Goal: Task Accomplishment & Management: Complete application form

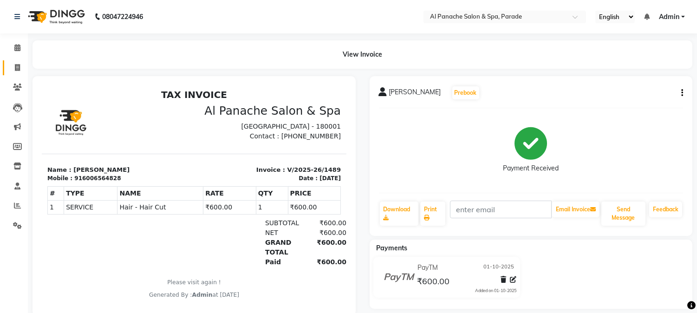
click at [13, 62] on link "Invoice" at bounding box center [14, 67] width 22 height 15
select select "service"
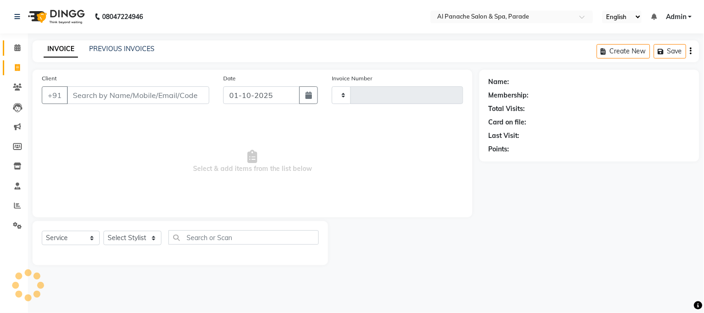
type input "1490"
select select "463"
click at [15, 45] on icon at bounding box center [17, 47] width 6 height 7
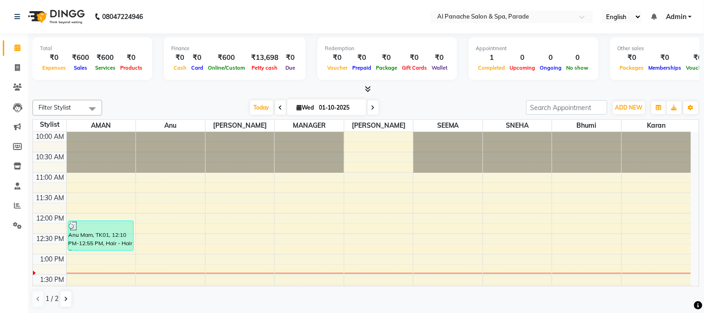
click at [367, 86] on icon at bounding box center [368, 88] width 6 height 7
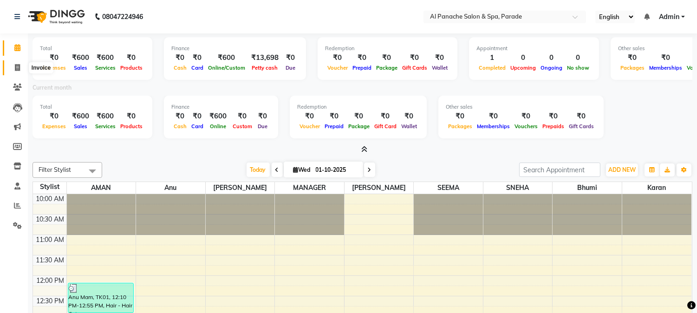
click at [21, 64] on span at bounding box center [17, 68] width 16 height 11
select select "service"
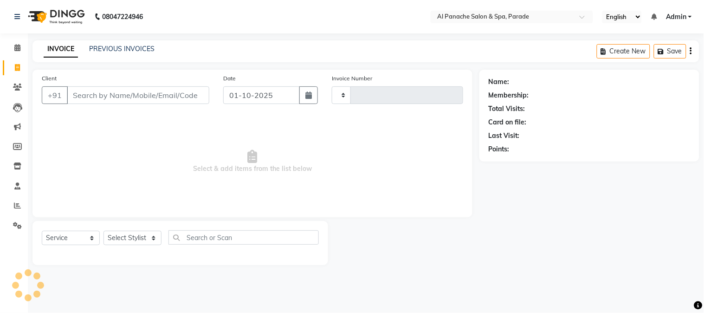
type input "1490"
select select "463"
click at [14, 40] on link "Calendar" at bounding box center [14, 47] width 22 height 15
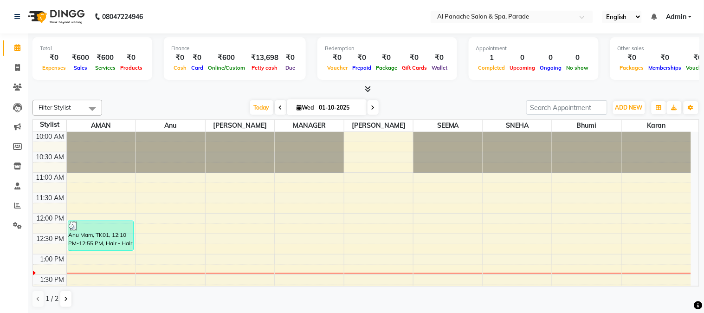
click at [370, 87] on icon at bounding box center [368, 88] width 6 height 7
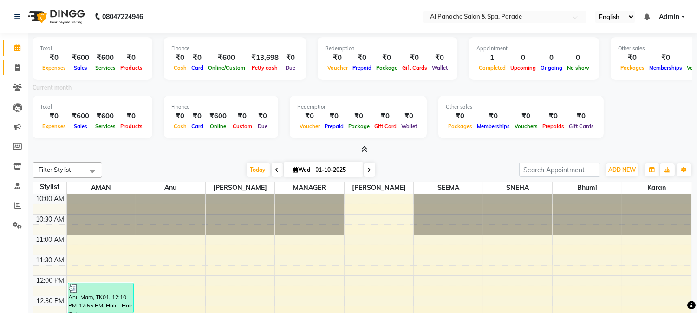
click at [13, 75] on link "Invoice" at bounding box center [14, 67] width 22 height 15
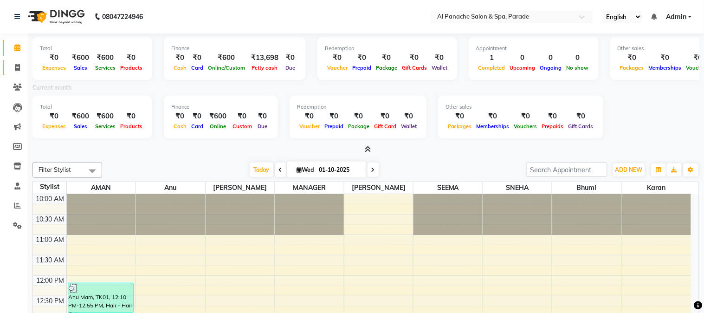
select select "service"
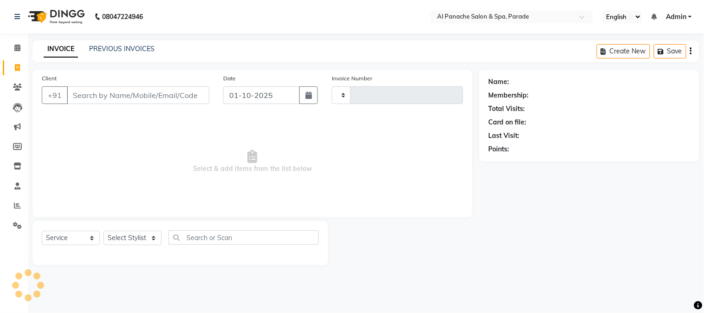
type input "1490"
select select "463"
click at [96, 99] on input "Client" at bounding box center [138, 95] width 143 height 18
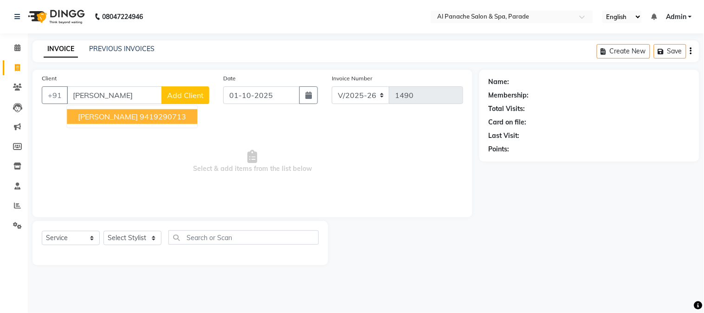
click at [116, 113] on span "[PERSON_NAME]" at bounding box center [108, 116] width 60 height 9
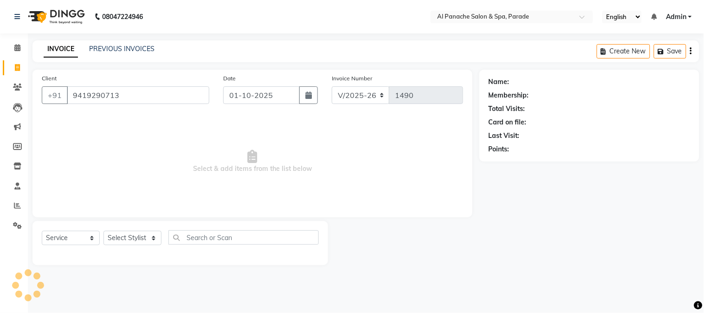
type input "9419290713"
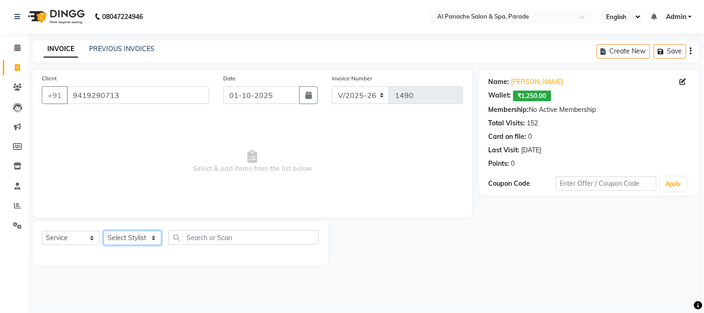
click at [127, 234] on select "Select Stylist [PERSON_NAME] Bhumi [PERSON_NAME] MANAGER [PERSON_NAME] [PERSON_…" at bounding box center [133, 238] width 58 height 14
select select "48206"
click at [104, 231] on select "Select Stylist [PERSON_NAME] Bhumi [PERSON_NAME] MANAGER [PERSON_NAME] [PERSON_…" at bounding box center [133, 238] width 58 height 14
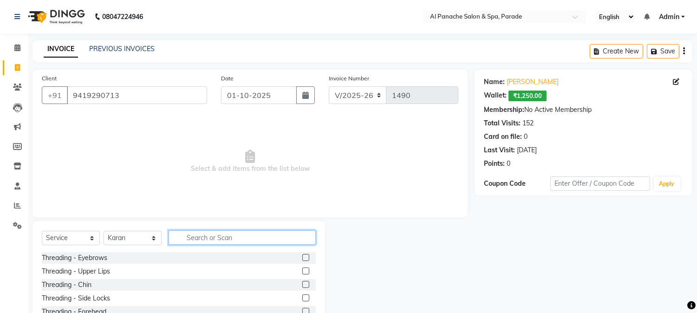
click at [217, 238] on input "text" at bounding box center [242, 237] width 147 height 14
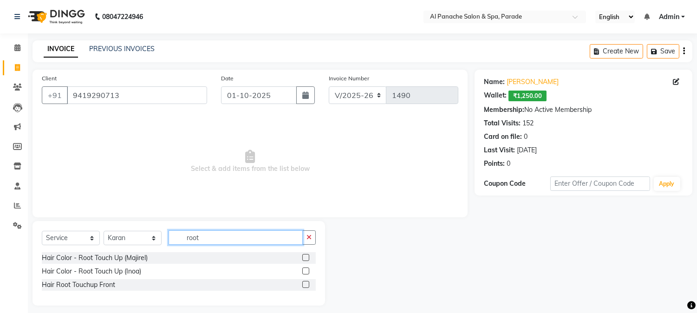
type input "root"
click at [305, 254] on label at bounding box center [305, 257] width 7 height 7
click at [305, 255] on input "checkbox" at bounding box center [305, 258] width 6 height 6
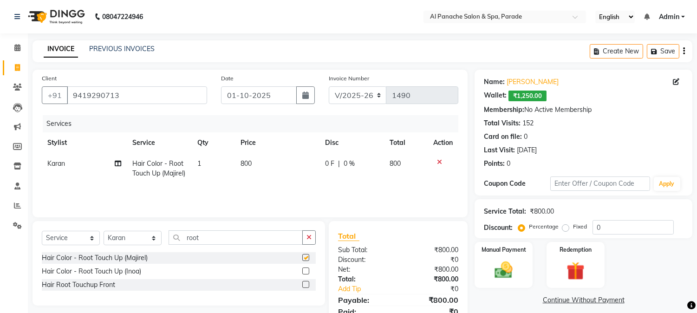
checkbox input "false"
click at [219, 234] on input "roo" at bounding box center [236, 237] width 134 height 14
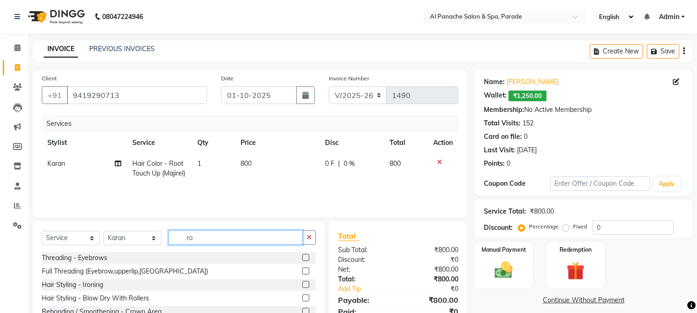
type input "r"
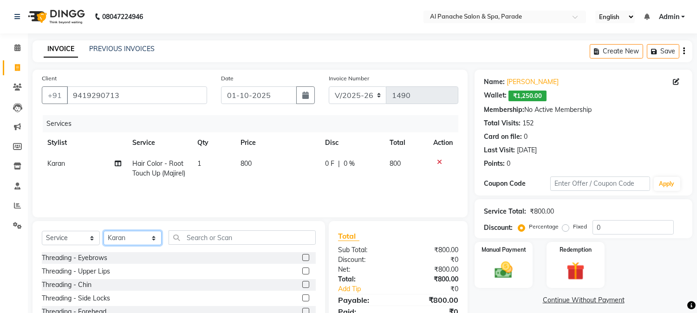
click at [124, 238] on select "Select Stylist [PERSON_NAME] Bhumi [PERSON_NAME] MANAGER [PERSON_NAME] [PERSON_…" at bounding box center [133, 238] width 58 height 14
select select "88848"
click at [104, 232] on select "Select Stylist [PERSON_NAME] Bhumi [PERSON_NAME] MANAGER [PERSON_NAME] [PERSON_…" at bounding box center [133, 238] width 58 height 14
click at [214, 237] on input "text" at bounding box center [242, 237] width 147 height 14
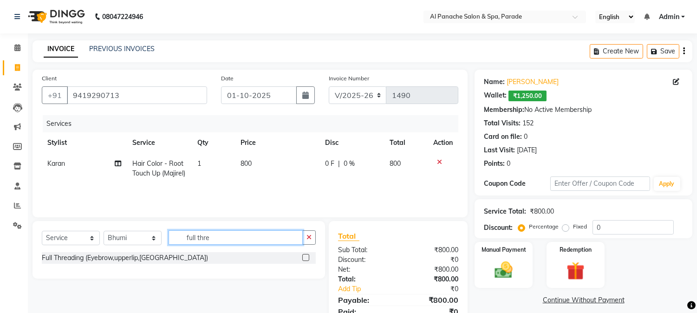
type input "full thre"
click at [304, 259] on label at bounding box center [305, 257] width 7 height 7
click at [304, 259] on input "checkbox" at bounding box center [305, 258] width 6 height 6
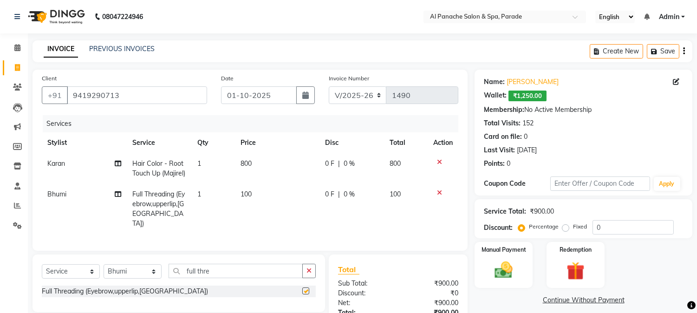
checkbox input "false"
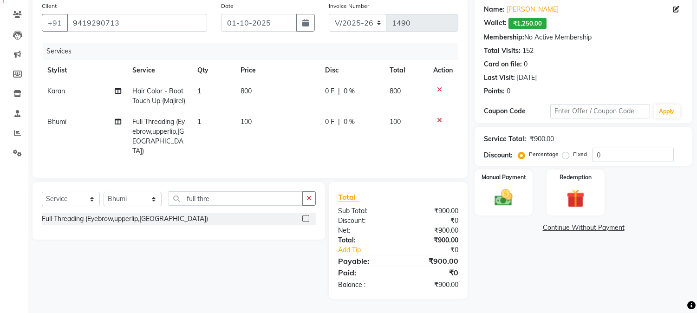
click at [573, 150] on label "Fixed" at bounding box center [580, 154] width 14 height 8
click at [565, 151] on input "Fixed" at bounding box center [567, 154] width 6 height 6
radio input "true"
click at [618, 148] on input "number" at bounding box center [632, 155] width 81 height 14
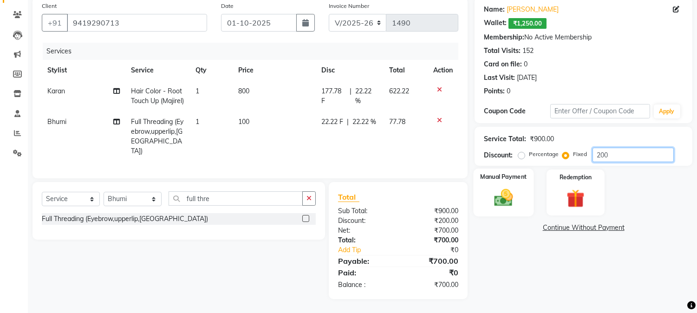
type input "200"
click at [480, 198] on div "Manual Payment" at bounding box center [504, 192] width 60 height 47
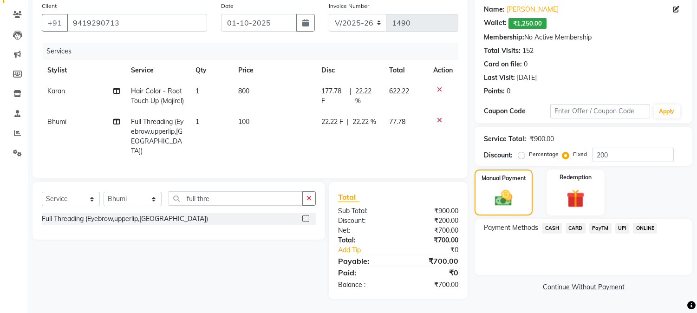
click at [608, 223] on span "PayTM" at bounding box center [600, 228] width 22 height 11
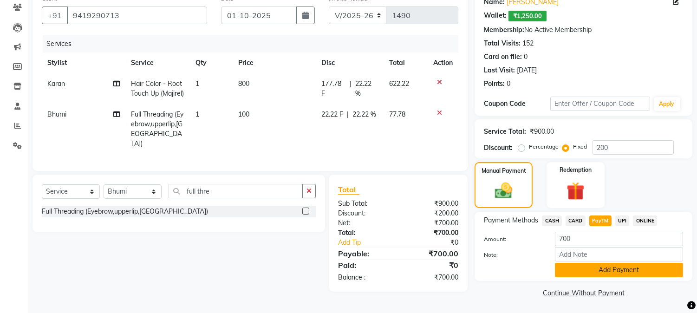
click at [588, 267] on button "Add Payment" at bounding box center [619, 270] width 128 height 14
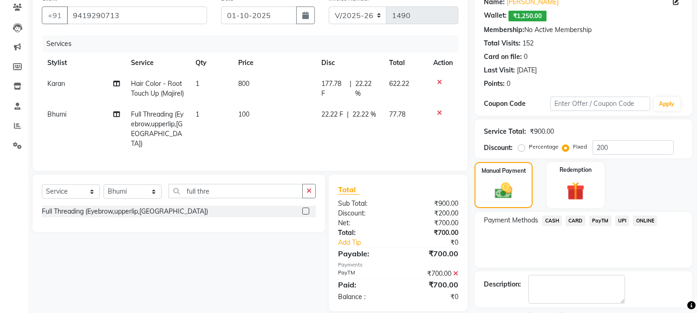
scroll to position [119, 0]
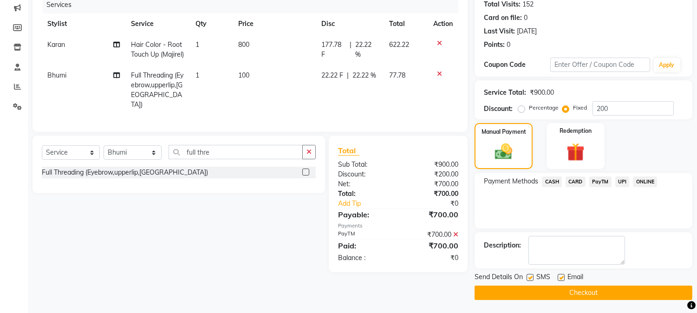
click at [549, 294] on button "Checkout" at bounding box center [583, 293] width 218 height 14
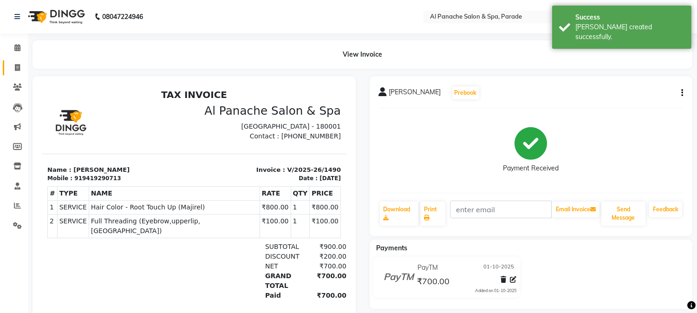
click at [8, 60] on link "Invoice" at bounding box center [14, 67] width 22 height 15
select select "463"
select select "service"
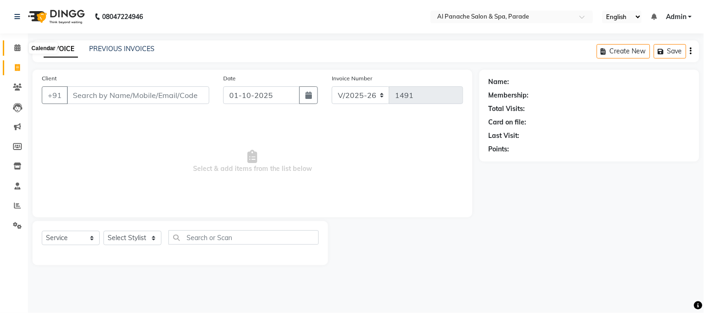
click at [19, 49] on icon at bounding box center [17, 47] width 6 height 7
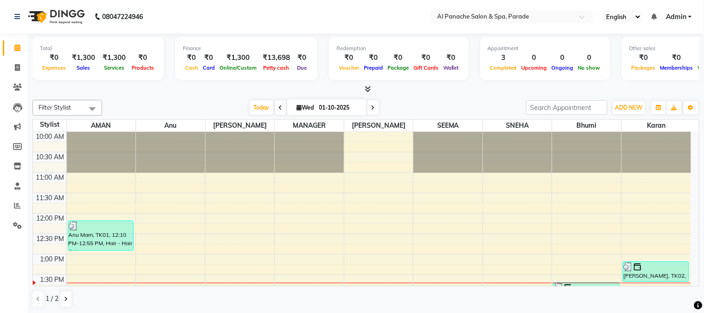
click at [369, 87] on icon at bounding box center [368, 88] width 6 height 7
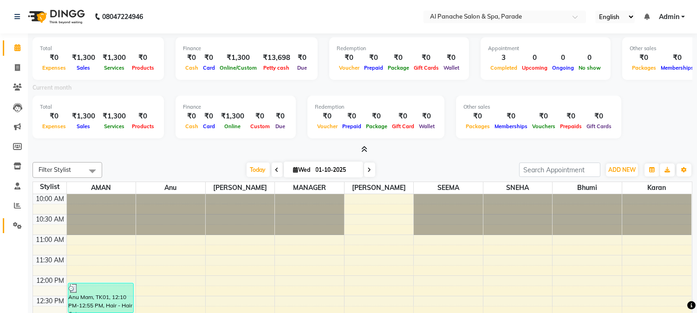
click at [14, 218] on link "Settings" at bounding box center [14, 225] width 22 height 15
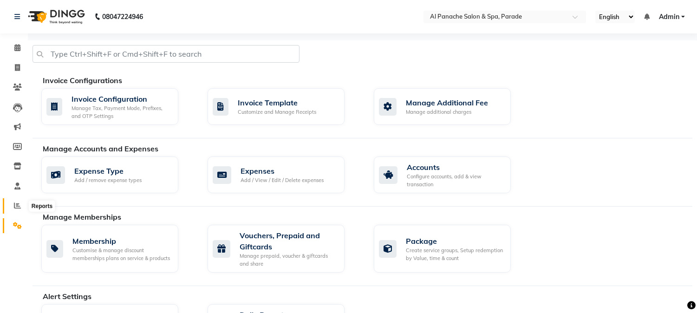
click at [14, 207] on icon at bounding box center [17, 205] width 7 height 7
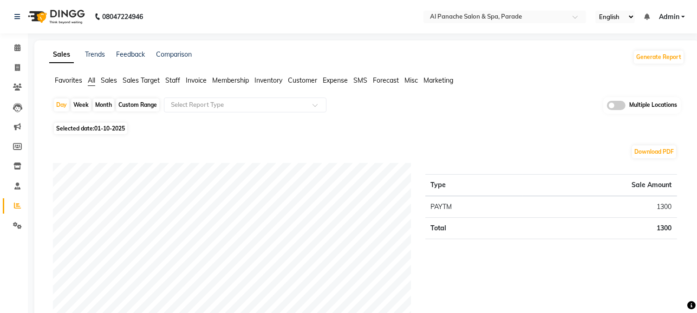
click at [103, 105] on div "Month" at bounding box center [103, 104] width 21 height 13
select select "10"
select select "2025"
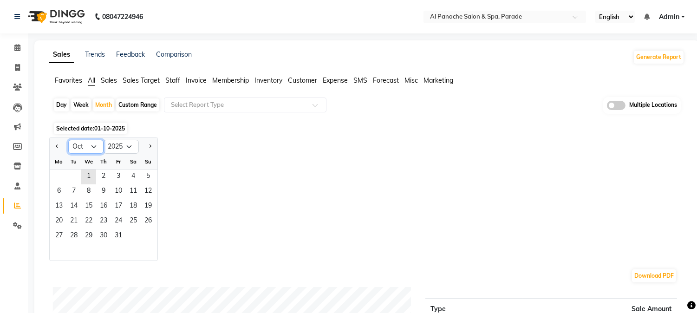
click at [86, 149] on select "Jan Feb Mar Apr May Jun [DATE] Aug Sep Oct Nov Dec" at bounding box center [85, 147] width 35 height 14
select select "9"
click at [68, 140] on select "Jan Feb Mar Apr May Jun [DATE] Aug Sep Oct Nov Dec" at bounding box center [85, 147] width 35 height 14
click at [65, 175] on span "1" at bounding box center [59, 176] width 15 height 15
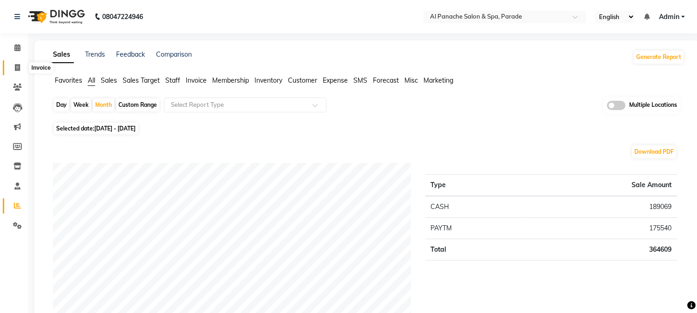
click at [19, 67] on icon at bounding box center [17, 67] width 5 height 7
select select "service"
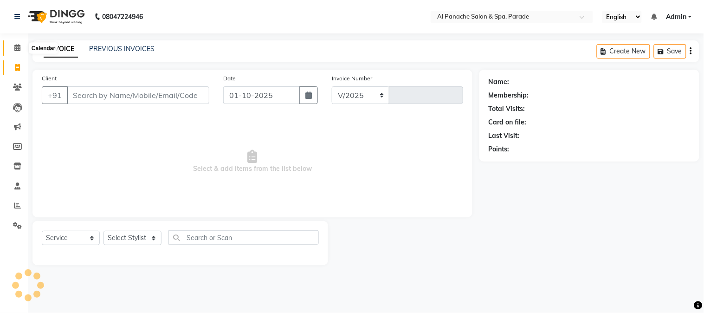
select select "463"
type input "1491"
click at [14, 44] on span at bounding box center [17, 48] width 16 height 11
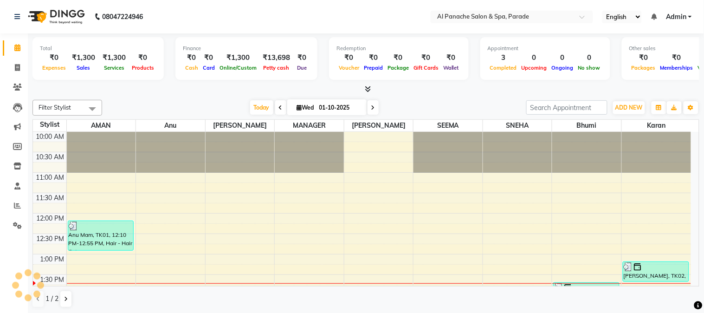
scroll to position [123, 0]
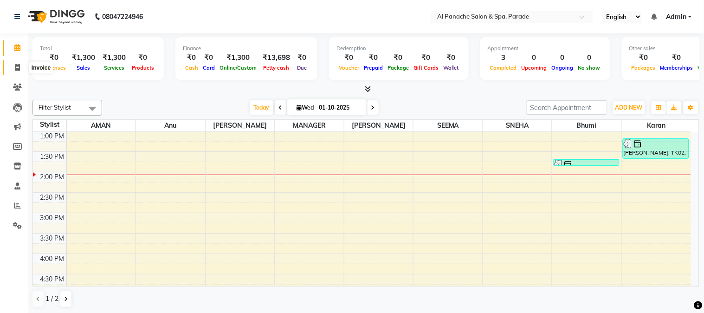
click at [15, 66] on icon at bounding box center [17, 67] width 5 height 7
select select "service"
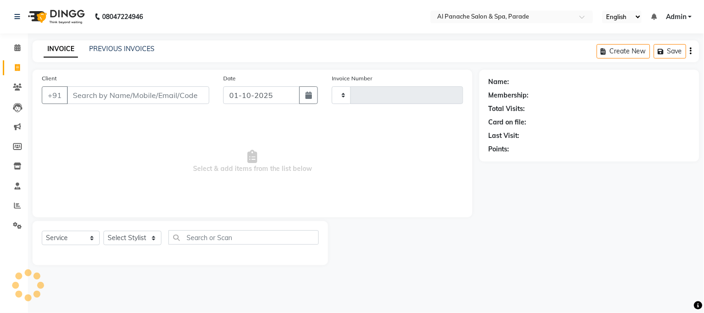
type input "1491"
select select "463"
click at [15, 45] on icon at bounding box center [17, 47] width 6 height 7
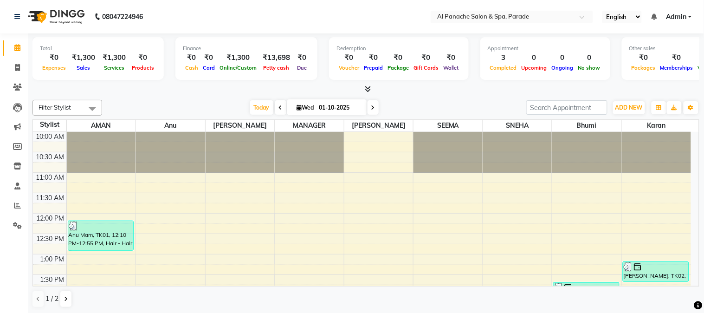
click at [181, 91] on div at bounding box center [365, 89] width 667 height 10
click at [5, 61] on link "Invoice" at bounding box center [14, 67] width 22 height 15
select select "service"
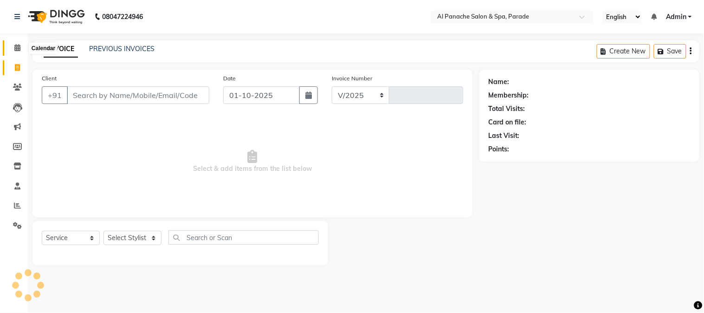
select select "463"
type input "1491"
click at [13, 45] on span at bounding box center [17, 48] width 16 height 11
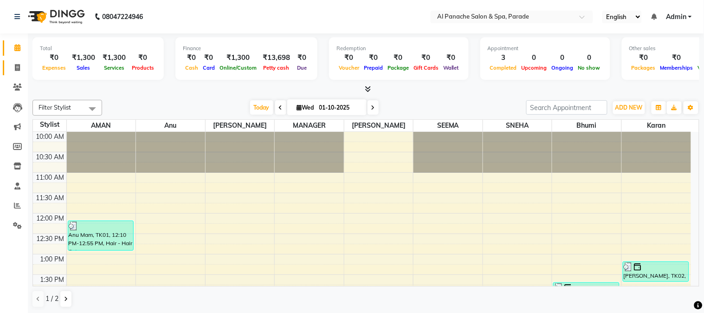
click at [11, 62] on link "Invoice" at bounding box center [14, 67] width 22 height 15
select select "service"
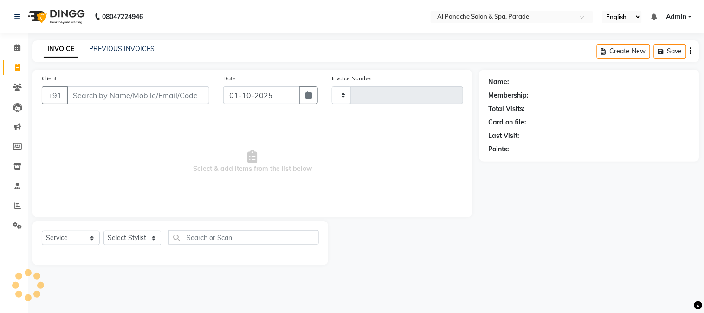
type input "1491"
select select "463"
click at [88, 99] on input "Client" at bounding box center [138, 95] width 143 height 18
click at [95, 96] on input "Client" at bounding box center [138, 95] width 143 height 18
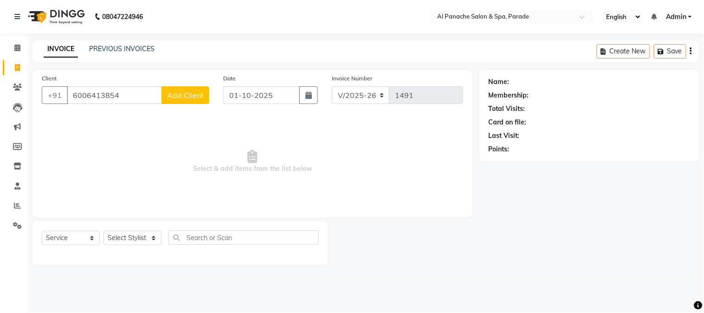
type input "6006413854"
click at [186, 95] on span "Add Client" at bounding box center [185, 95] width 37 height 9
select select "15"
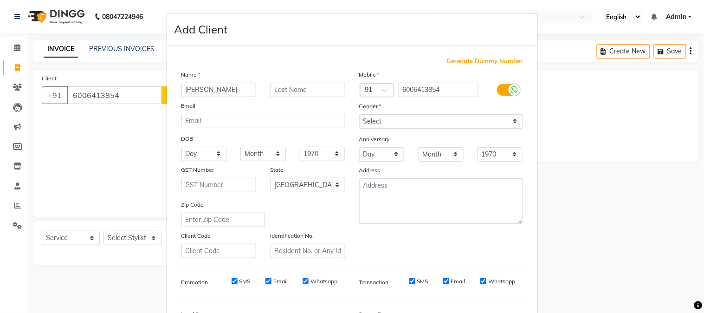
type input "[PERSON_NAME]"
click at [297, 92] on input "text" at bounding box center [307, 90] width 75 height 14
type input "Mam"
drag, startPoint x: 400, startPoint y: 125, endPoint x: 397, endPoint y: 160, distance: 34.5
click at [397, 160] on div "Mobile Country Code × 91 6006413854 Gender Select [DEMOGRAPHIC_DATA] [DEMOGRAPH…" at bounding box center [441, 164] width 178 height 188
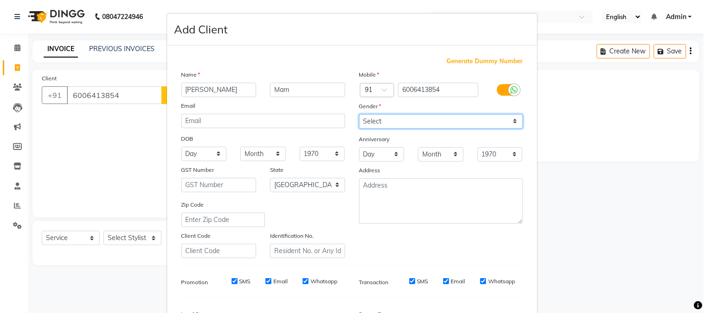
select select "[DEMOGRAPHIC_DATA]"
click at [359, 114] on select "Select [DEMOGRAPHIC_DATA] [DEMOGRAPHIC_DATA] Other Prefer Not To Say" at bounding box center [441, 121] width 164 height 14
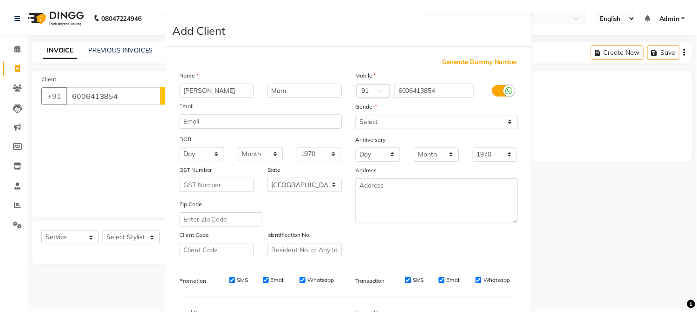
scroll to position [116, 0]
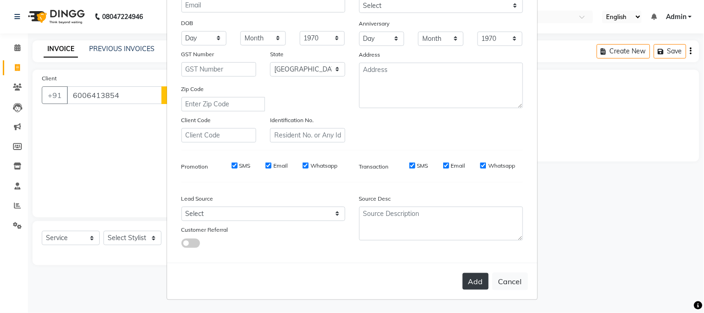
click at [479, 275] on button "Add" at bounding box center [476, 281] width 26 height 17
select select
select select "null"
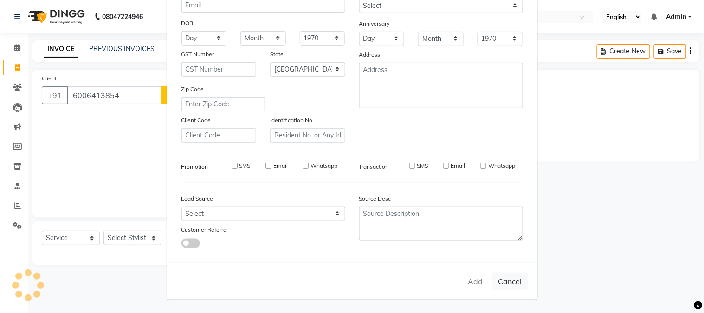
select select
checkbox input "false"
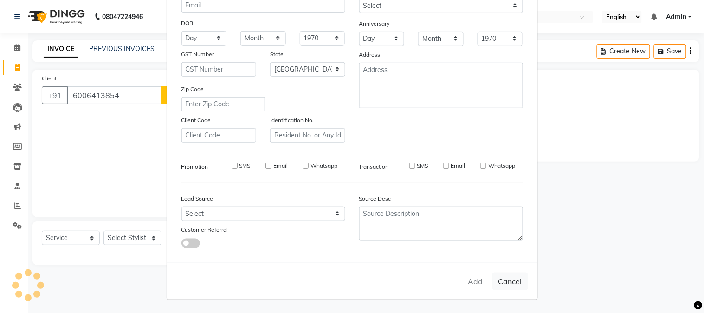
checkbox input "false"
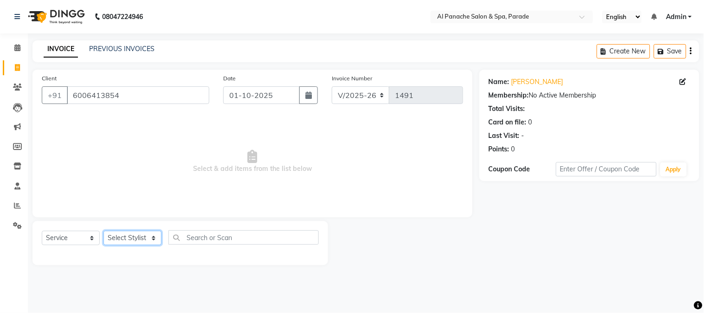
click at [141, 245] on select "Select Stylist [PERSON_NAME] Bhumi [PERSON_NAME] MANAGER [PERSON_NAME] [PERSON_…" at bounding box center [133, 238] width 58 height 14
click at [104, 231] on select "Select Stylist [PERSON_NAME] Bhumi [PERSON_NAME] MANAGER [PERSON_NAME] [PERSON_…" at bounding box center [133, 238] width 58 height 14
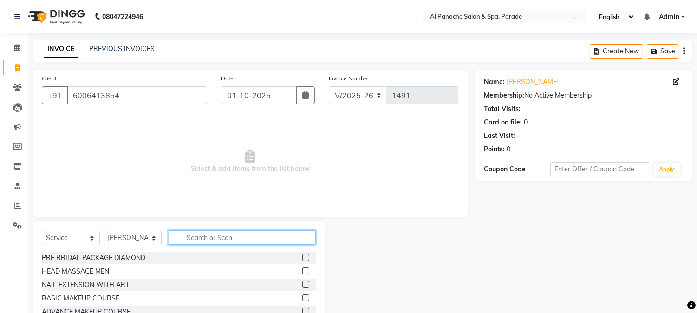
click at [221, 239] on input "text" at bounding box center [242, 237] width 147 height 14
click at [104, 238] on select "Select Stylist [PERSON_NAME] Bhumi [PERSON_NAME] MANAGER [PERSON_NAME] [PERSON_…" at bounding box center [133, 238] width 58 height 14
select select "48206"
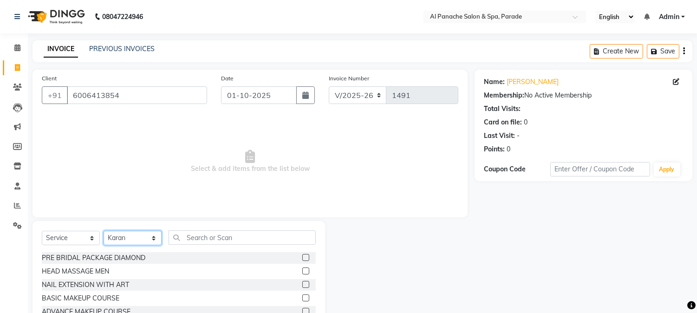
click at [104, 231] on select "Select Stylist [PERSON_NAME] Bhumi [PERSON_NAME] MANAGER [PERSON_NAME] [PERSON_…" at bounding box center [133, 238] width 58 height 14
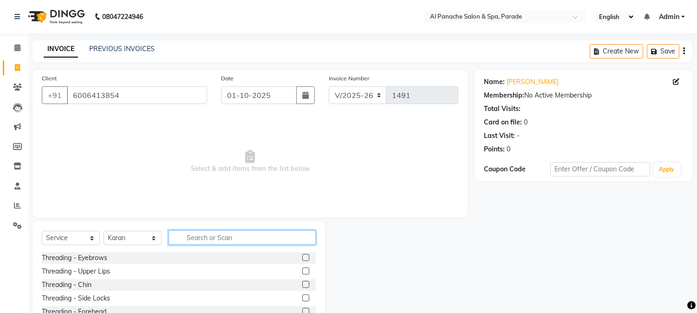
click at [201, 232] on input "text" at bounding box center [242, 237] width 147 height 14
type input "global"
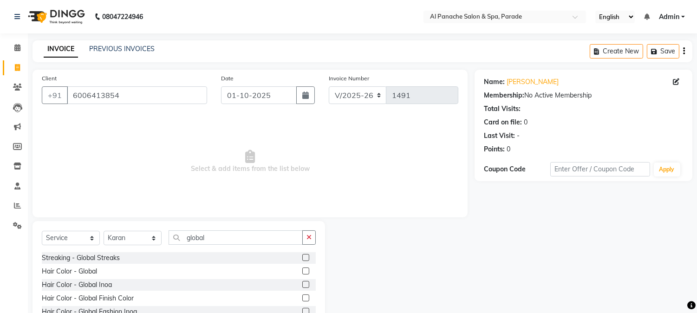
click at [308, 269] on label at bounding box center [305, 270] width 7 height 7
click at [308, 269] on input "checkbox" at bounding box center [305, 271] width 6 height 6
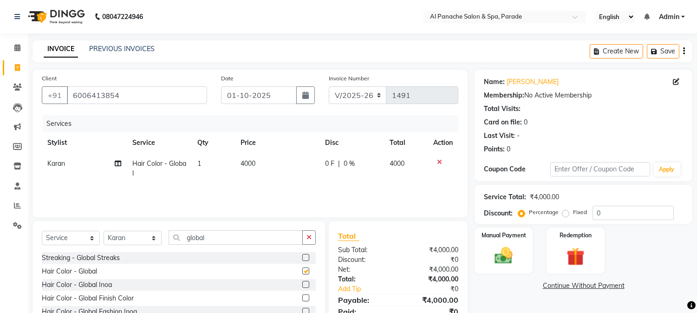
checkbox input "false"
click at [122, 238] on select "Select Stylist [PERSON_NAME] Bhumi [PERSON_NAME] MANAGER [PERSON_NAME] [PERSON_…" at bounding box center [133, 238] width 58 height 14
select select "6416"
click at [104, 231] on select "Select Stylist [PERSON_NAME] Bhumi [PERSON_NAME] MANAGER [PERSON_NAME] [PERSON_…" at bounding box center [133, 238] width 58 height 14
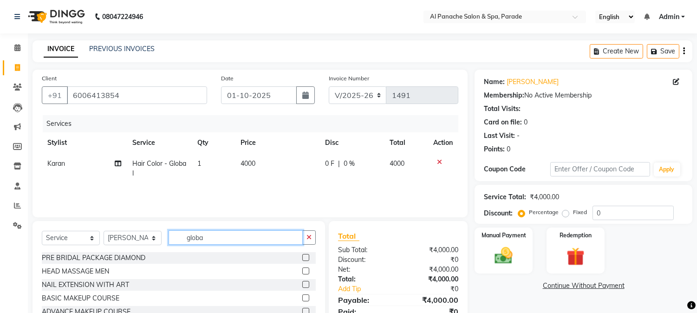
click at [225, 233] on input "globa" at bounding box center [236, 237] width 134 height 14
type input "g"
type input "kera"
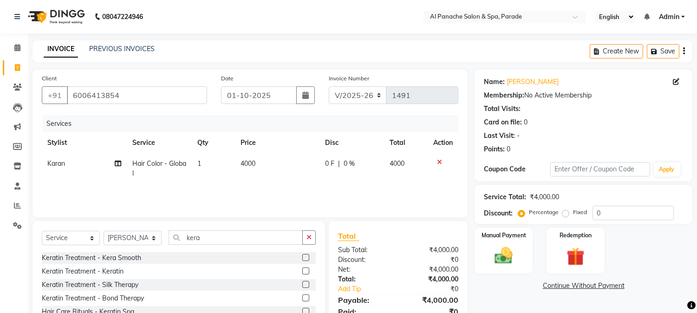
click at [302, 272] on label at bounding box center [305, 270] width 7 height 7
click at [302, 272] on input "checkbox" at bounding box center [305, 271] width 6 height 6
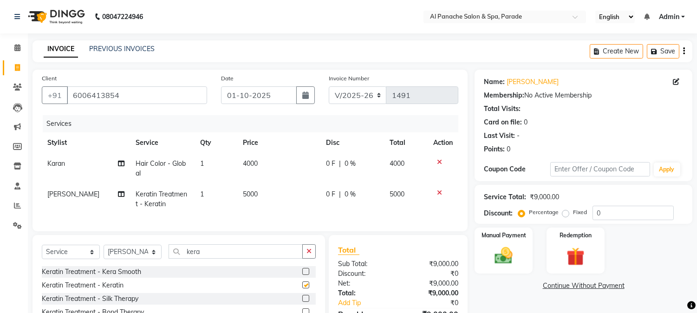
checkbox input "false"
click at [573, 212] on label "Fixed" at bounding box center [580, 212] width 14 height 8
click at [564, 212] on input "Fixed" at bounding box center [567, 212] width 6 height 6
radio input "true"
click at [602, 212] on input "number" at bounding box center [632, 213] width 81 height 14
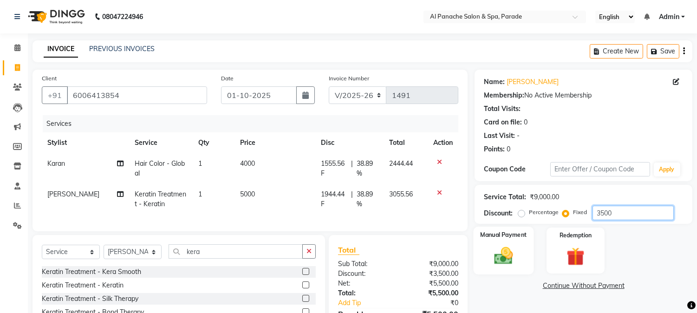
type input "3500"
click at [500, 256] on img at bounding box center [503, 256] width 31 height 22
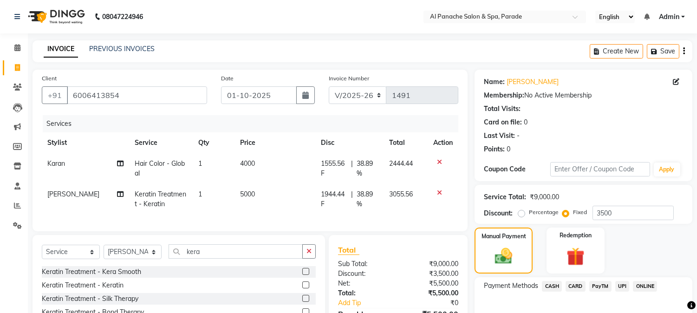
scroll to position [80, 0]
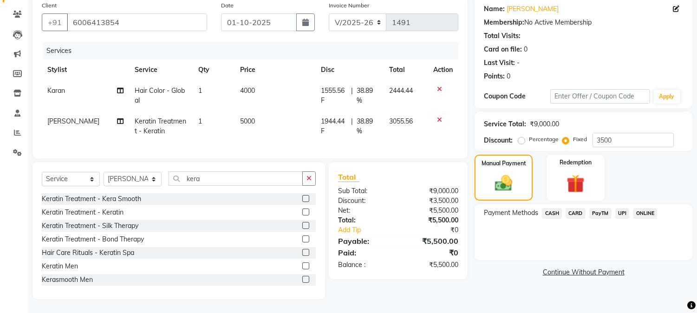
click at [556, 208] on span "CASH" at bounding box center [552, 213] width 20 height 11
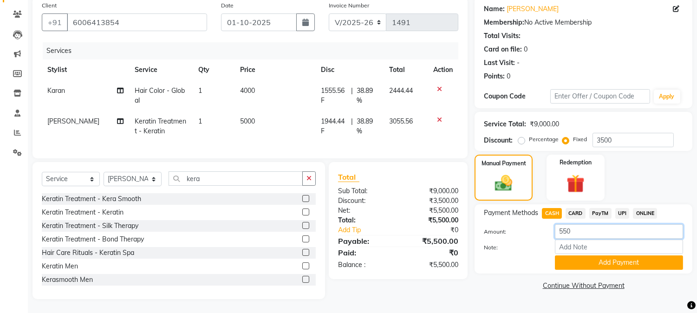
click at [578, 224] on input "550" at bounding box center [619, 231] width 128 height 14
type input "5"
type input "3000"
click at [578, 255] on button "Add Payment" at bounding box center [619, 262] width 128 height 14
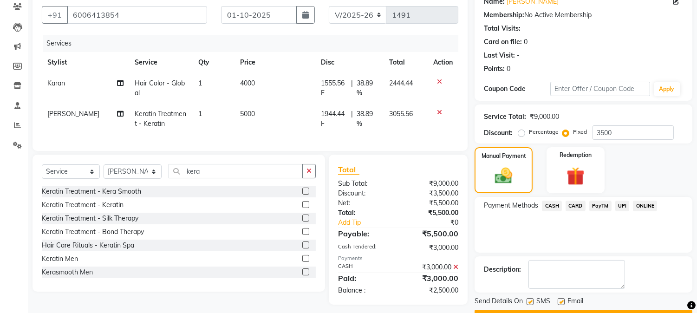
click at [597, 204] on span "PayTM" at bounding box center [600, 206] width 22 height 11
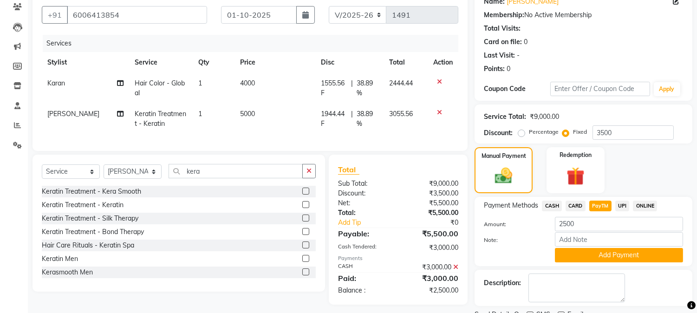
scroll to position [118, 0]
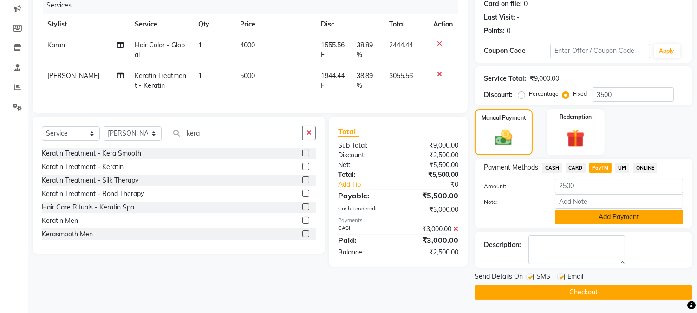
click at [609, 221] on button "Add Payment" at bounding box center [619, 217] width 128 height 14
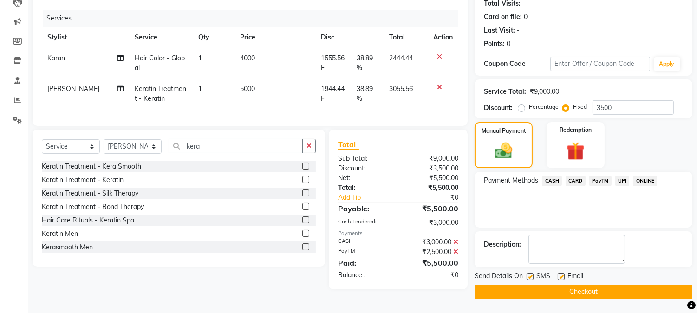
scroll to position [104, 0]
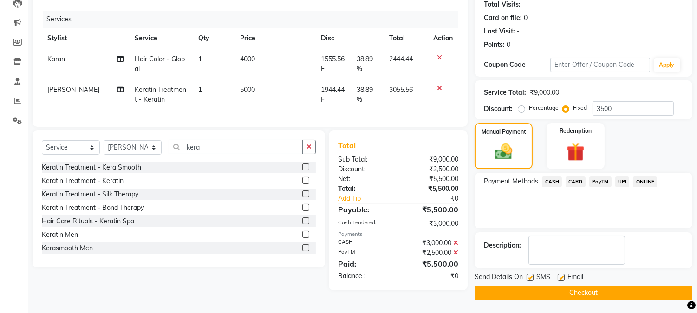
click at [553, 288] on button "Checkout" at bounding box center [583, 293] width 218 height 14
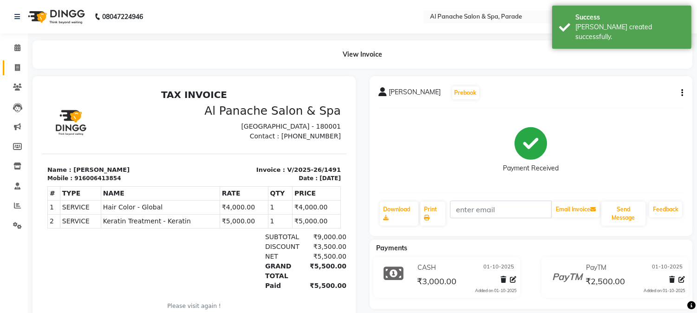
drag, startPoint x: 16, startPoint y: 58, endPoint x: 14, endPoint y: 67, distance: 9.1
click at [14, 67] on li "Invoice" at bounding box center [14, 68] width 28 height 20
click at [15, 67] on icon at bounding box center [17, 67] width 5 height 7
select select "service"
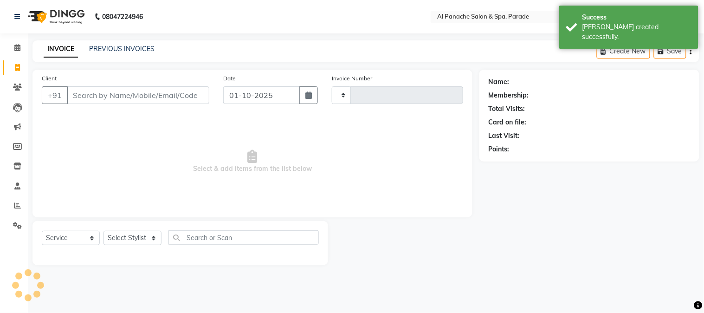
type input "1492"
select select "463"
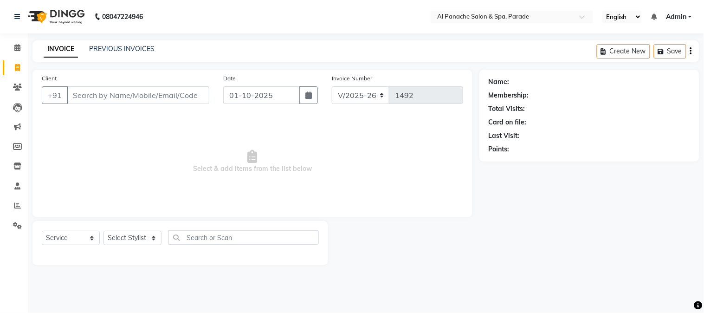
click at [96, 113] on div "Client +91 Date [DATE] Invoice Number V/2025 V/[PHONE_NUMBER] Select & add item…" at bounding box center [252, 144] width 440 height 148
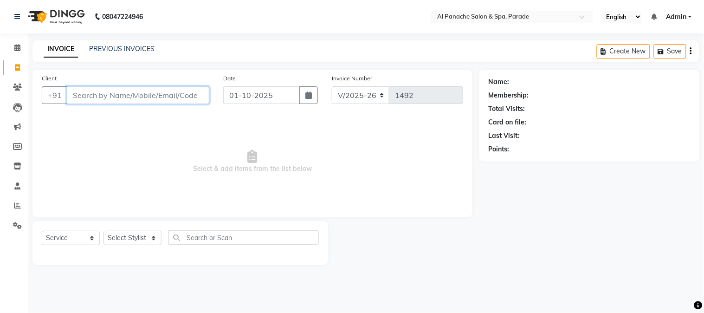
click at [93, 96] on input "Client" at bounding box center [138, 95] width 143 height 18
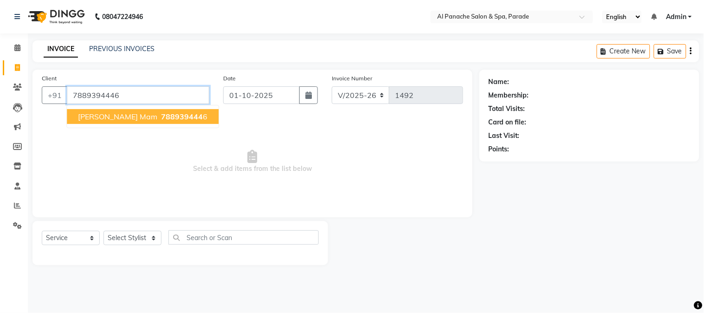
type input "7889394446"
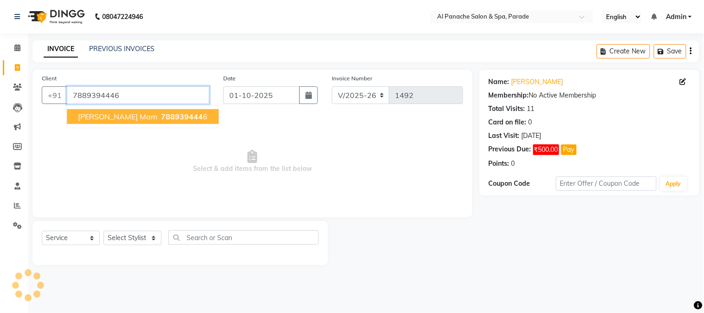
click at [93, 96] on input "7889394446" at bounding box center [138, 95] width 143 height 18
click at [109, 114] on span "[PERSON_NAME] mam" at bounding box center [117, 116] width 79 height 9
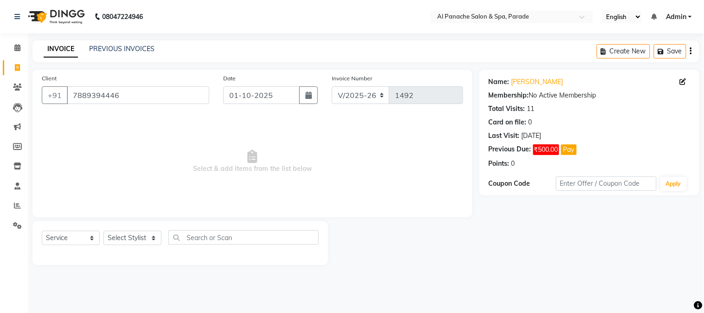
click at [145, 230] on div "Select Service Product Membership Package Voucher Prepaid Gift Card Select Styl…" at bounding box center [180, 241] width 277 height 22
click at [147, 235] on select "Select Stylist [PERSON_NAME] Bhumi [PERSON_NAME] MANAGER [PERSON_NAME] [PERSON_…" at bounding box center [133, 238] width 58 height 14
click at [140, 232] on select "Select Stylist [PERSON_NAME] Bhumi [PERSON_NAME] MANAGER [PERSON_NAME] [PERSON_…" at bounding box center [133, 238] width 58 height 14
click at [145, 235] on select "Select Stylist [PERSON_NAME] Bhumi [PERSON_NAME] MANAGER [PERSON_NAME] [PERSON_…" at bounding box center [133, 238] width 58 height 14
select select "86270"
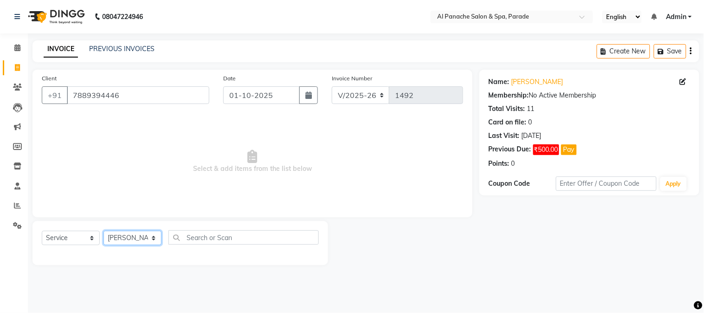
click at [104, 231] on select "Select Stylist [PERSON_NAME] Bhumi [PERSON_NAME] MANAGER [PERSON_NAME] [PERSON_…" at bounding box center [133, 238] width 58 height 14
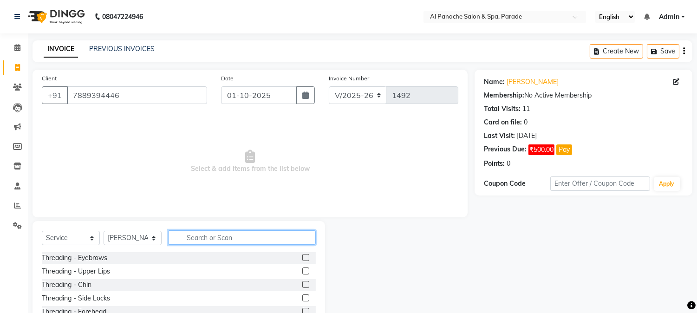
click at [257, 242] on input "text" at bounding box center [242, 237] width 147 height 14
type input "hai"
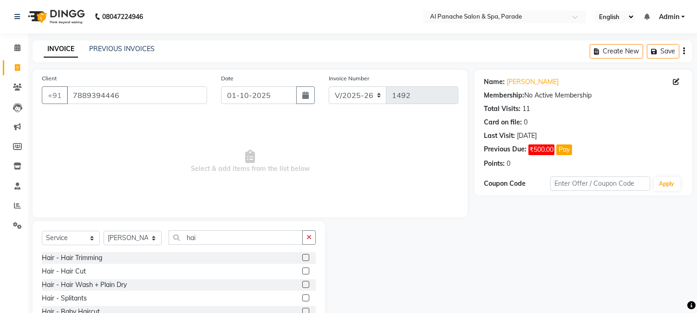
click at [302, 285] on label at bounding box center [305, 284] width 7 height 7
click at [302, 285] on input "checkbox" at bounding box center [305, 285] width 6 height 6
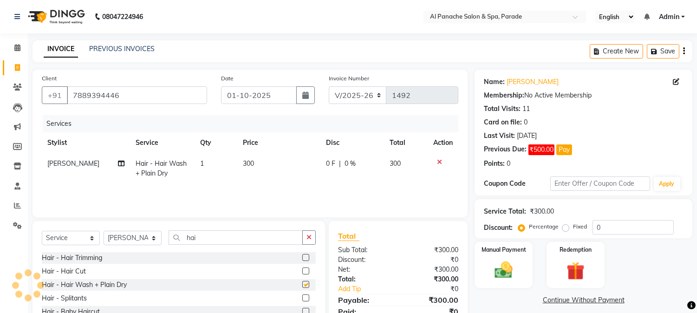
checkbox input "false"
click at [205, 239] on input "hai" at bounding box center [236, 237] width 134 height 14
type input "h"
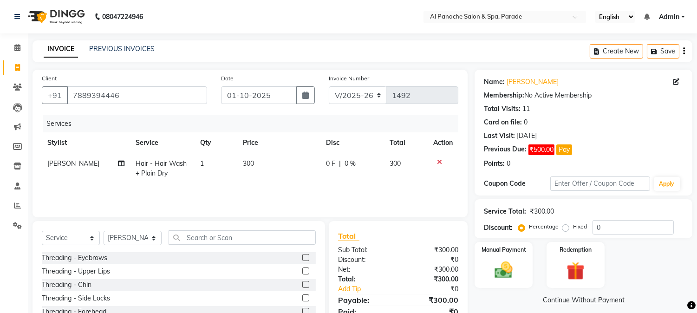
click at [302, 260] on label at bounding box center [305, 257] width 7 height 7
click at [302, 260] on input "checkbox" at bounding box center [305, 258] width 6 height 6
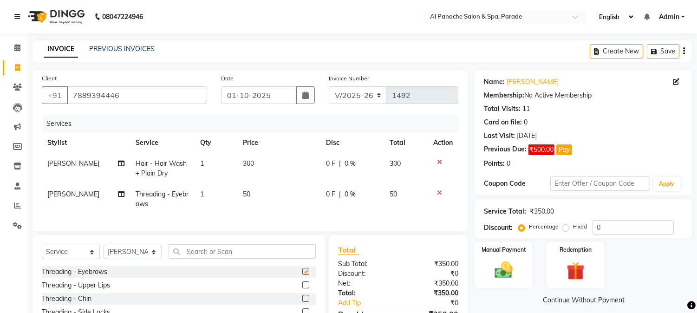
checkbox input "false"
click at [302, 288] on label at bounding box center [305, 284] width 7 height 7
click at [302, 288] on input "checkbox" at bounding box center [305, 285] width 6 height 6
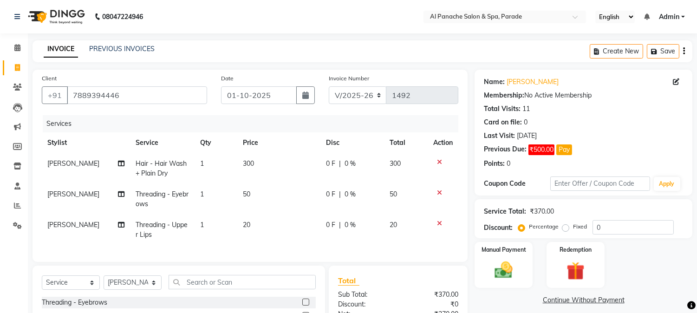
checkbox input "false"
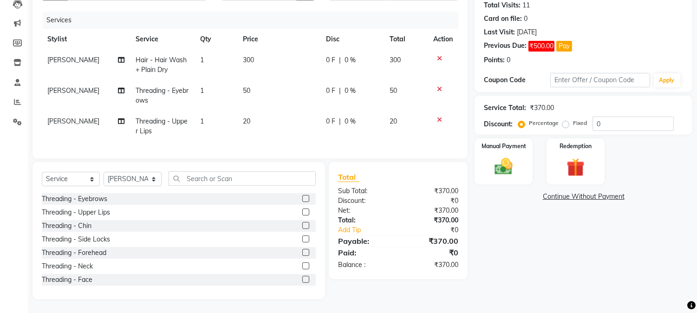
click at [302, 252] on label at bounding box center [305, 252] width 7 height 7
click at [302, 252] on input "checkbox" at bounding box center [305, 253] width 6 height 6
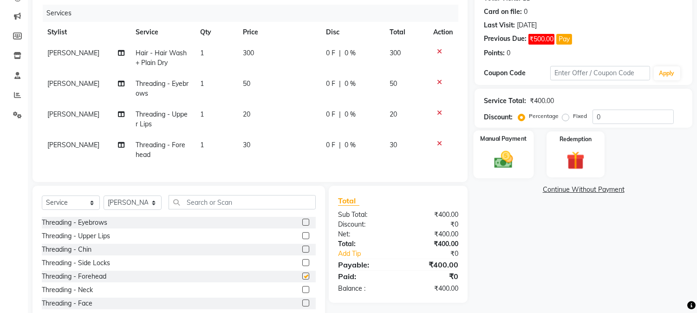
checkbox input "false"
click at [506, 158] on img at bounding box center [503, 160] width 31 height 22
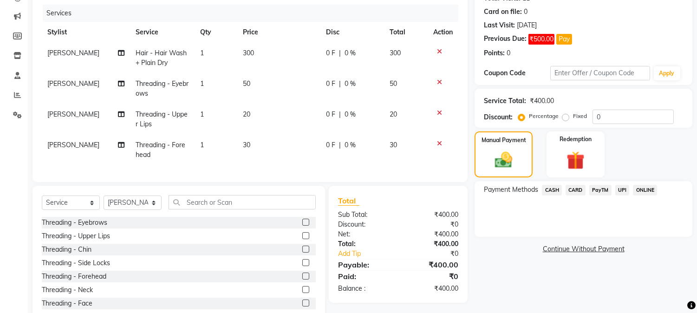
click at [595, 194] on span "PayTM" at bounding box center [600, 190] width 22 height 11
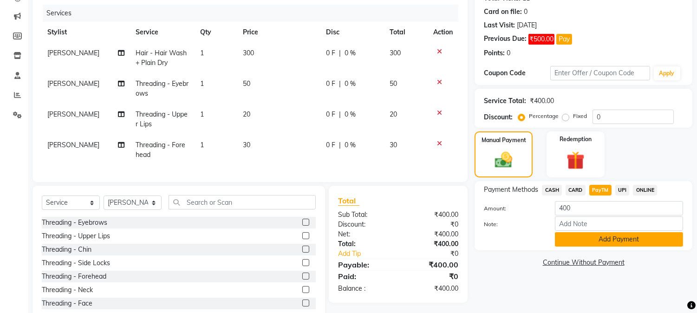
click at [609, 235] on button "Add Payment" at bounding box center [619, 239] width 128 height 14
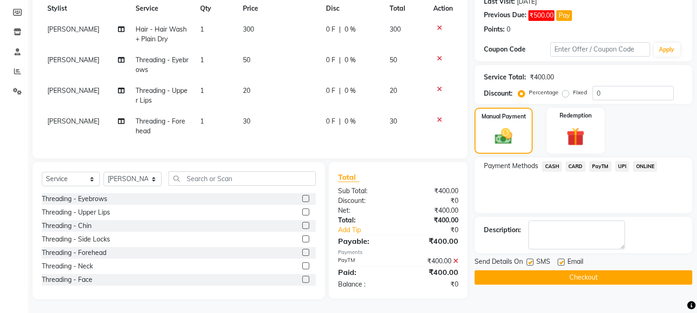
scroll to position [142, 0]
click at [674, 272] on button "Checkout" at bounding box center [583, 277] width 218 height 14
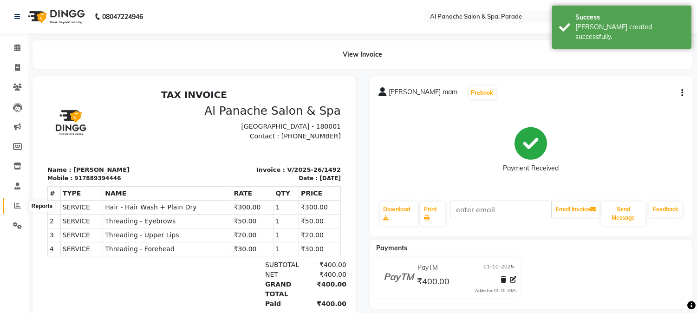
click at [24, 209] on span at bounding box center [17, 206] width 16 height 11
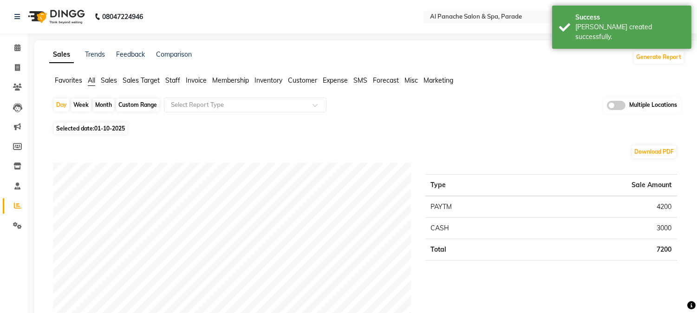
click at [108, 104] on div "Month" at bounding box center [103, 104] width 21 height 13
select select "10"
select select "2025"
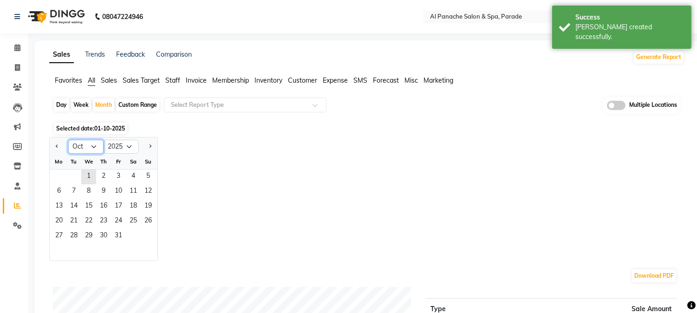
click at [84, 141] on select "Jan Feb Mar Apr May Jun [DATE] Aug Sep Oct Nov Dec" at bounding box center [85, 147] width 35 height 14
select select "9"
click at [68, 140] on select "Jan Feb Mar Apr May Jun [DATE] Aug Sep Oct Nov Dec" at bounding box center [85, 147] width 35 height 14
click at [142, 218] on span "28" at bounding box center [148, 221] width 15 height 15
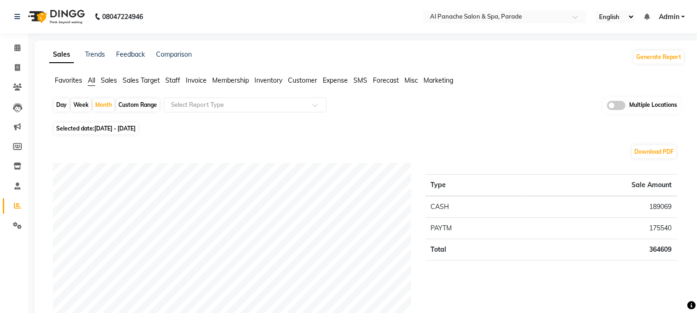
click at [92, 113] on div "Day Week Month Custom Range Select Report Type Multiple Locations" at bounding box center [367, 108] width 628 height 23
click at [97, 112] on div "Day Week Month Custom Range Select Report Type Multiple Locations" at bounding box center [367, 108] width 628 height 23
click at [100, 109] on div "Month" at bounding box center [103, 104] width 21 height 13
select select "9"
select select "2025"
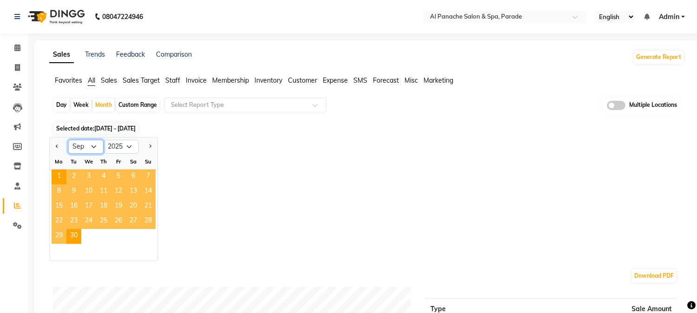
click at [86, 143] on select "Jan Feb Mar Apr May Jun [DATE] Aug Sep Oct Nov Dec" at bounding box center [85, 147] width 35 height 14
select select "10"
click at [68, 140] on select "Jan Feb Mar Apr May Jun [DATE] Aug Sep Oct Nov Dec" at bounding box center [85, 147] width 35 height 14
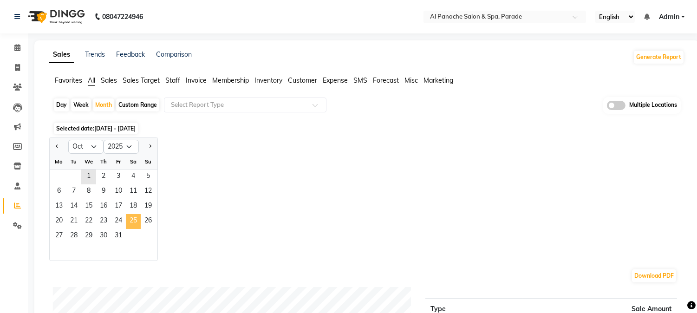
click at [136, 225] on span "25" at bounding box center [133, 221] width 15 height 15
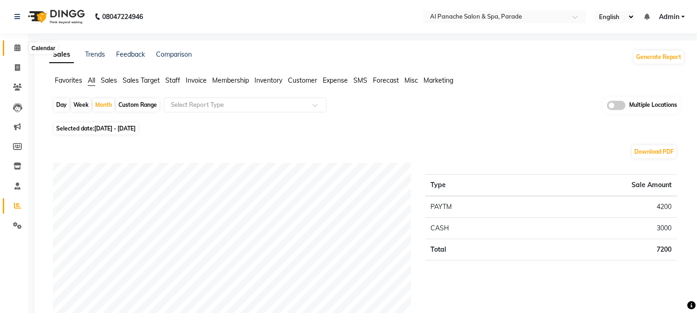
click at [19, 48] on icon at bounding box center [17, 47] width 6 height 7
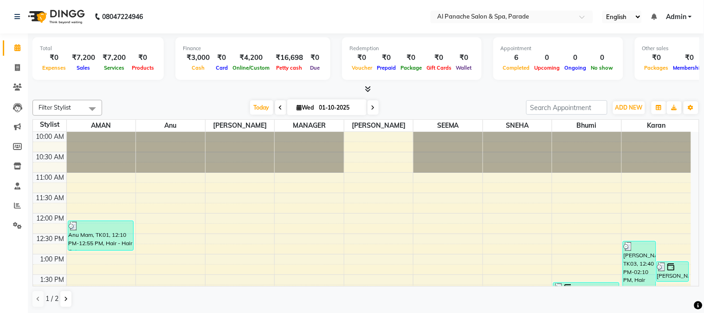
click at [358, 91] on div at bounding box center [365, 89] width 667 height 10
click at [365, 90] on icon at bounding box center [368, 88] width 6 height 7
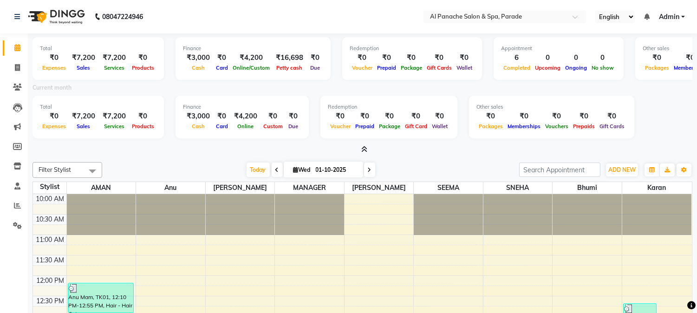
click at [365, 147] on icon at bounding box center [364, 149] width 6 height 7
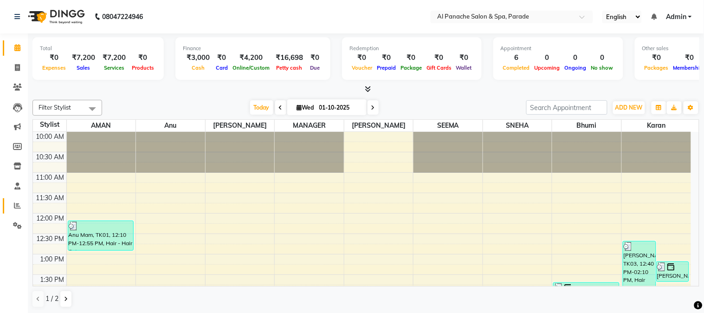
click at [19, 200] on link "Reports" at bounding box center [14, 205] width 22 height 15
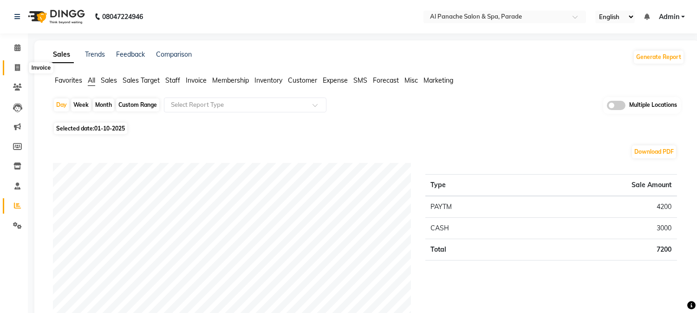
click at [13, 63] on span at bounding box center [17, 68] width 16 height 11
select select "service"
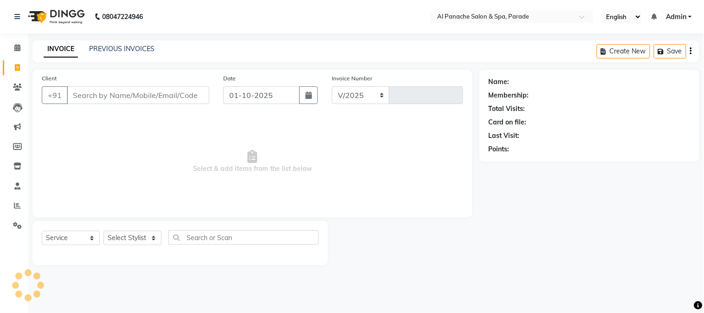
select select "463"
type input "1493"
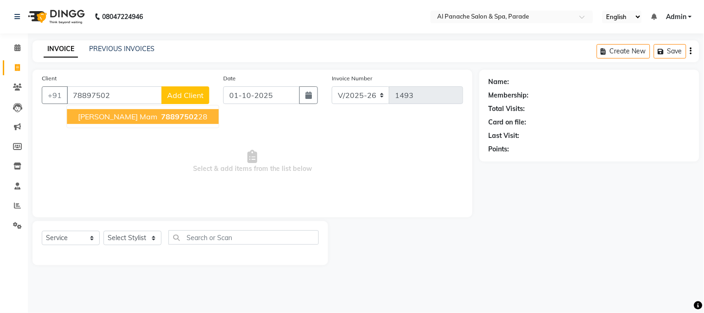
click at [114, 117] on span "[PERSON_NAME] Mam" at bounding box center [117, 116] width 79 height 9
type input "7889750228"
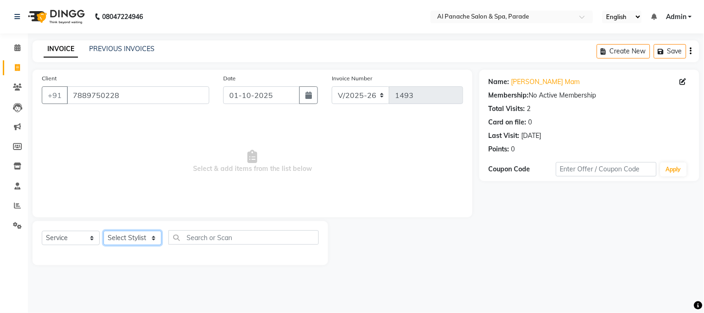
click at [139, 238] on select "Select Stylist [PERSON_NAME] Bhumi [PERSON_NAME] MANAGER [PERSON_NAME] [PERSON_…" at bounding box center [133, 238] width 58 height 14
select select "10500"
click at [104, 231] on select "Select Stylist [PERSON_NAME] Bhumi [PERSON_NAME] MANAGER [PERSON_NAME] [PERSON_…" at bounding box center [133, 238] width 58 height 14
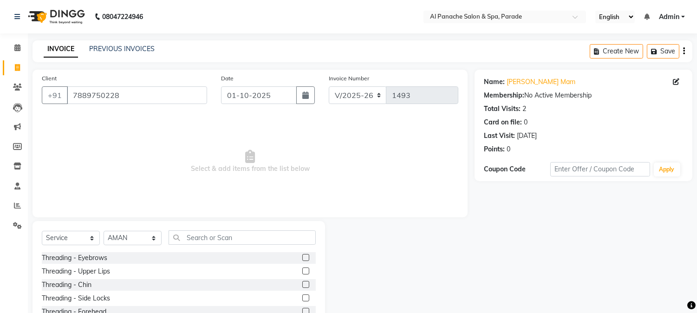
drag, startPoint x: 240, startPoint y: 225, endPoint x: 243, endPoint y: 231, distance: 6.6
click at [243, 231] on div "Select Service Product Membership Package Voucher Prepaid Gift Card Select Styl…" at bounding box center [178, 289] width 292 height 137
click at [243, 231] on input "text" at bounding box center [242, 237] width 147 height 14
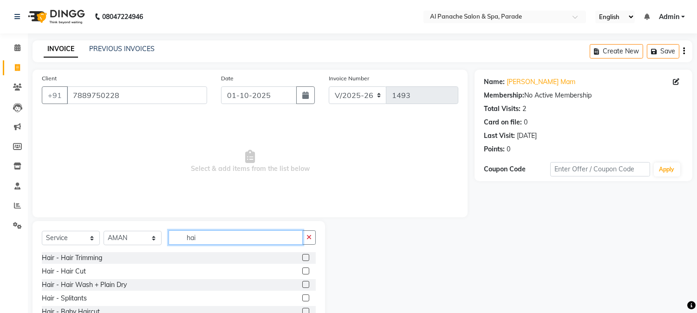
type input "hai"
click at [302, 273] on label at bounding box center [305, 270] width 7 height 7
click at [302, 273] on input "checkbox" at bounding box center [305, 271] width 6 height 6
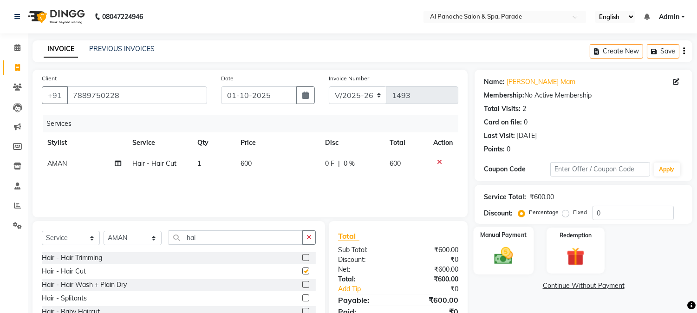
checkbox input "false"
click at [512, 242] on div "Manual Payment" at bounding box center [504, 250] width 60 height 47
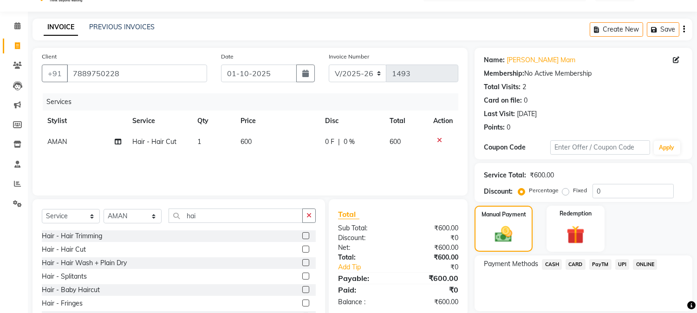
scroll to position [58, 0]
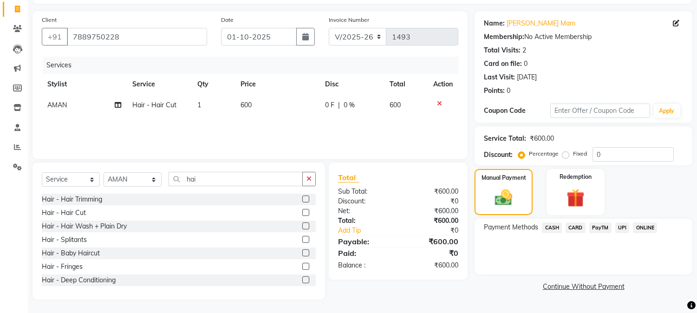
click at [587, 226] on div "PayTM" at bounding box center [598, 228] width 26 height 13
click at [603, 231] on span "PayTM" at bounding box center [600, 227] width 22 height 11
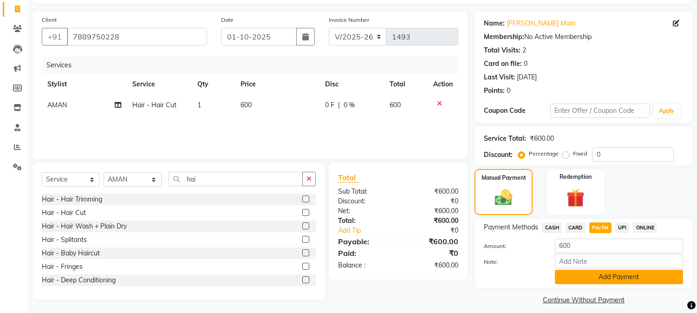
click at [624, 279] on button "Add Payment" at bounding box center [619, 277] width 128 height 14
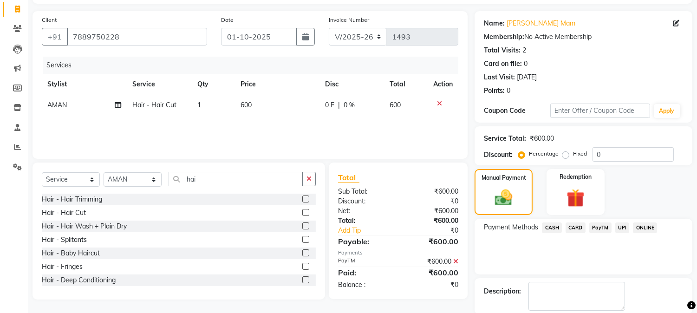
scroll to position [104, 0]
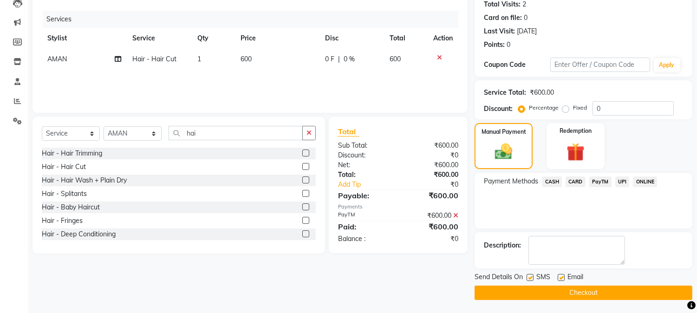
click at [690, 291] on button "Checkout" at bounding box center [583, 293] width 218 height 14
